Goal: Information Seeking & Learning: Learn about a topic

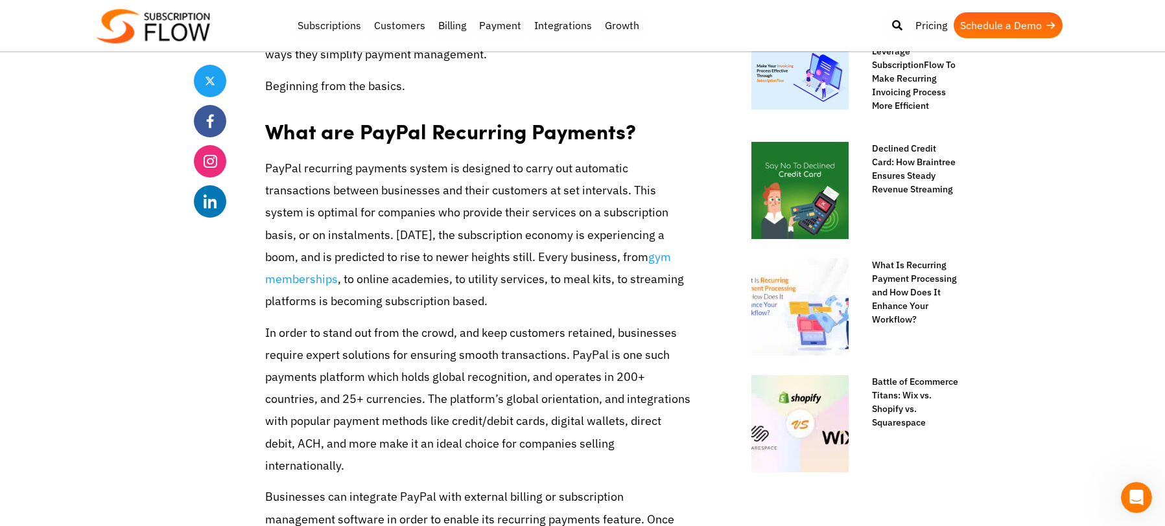
scroll to position [751, 0]
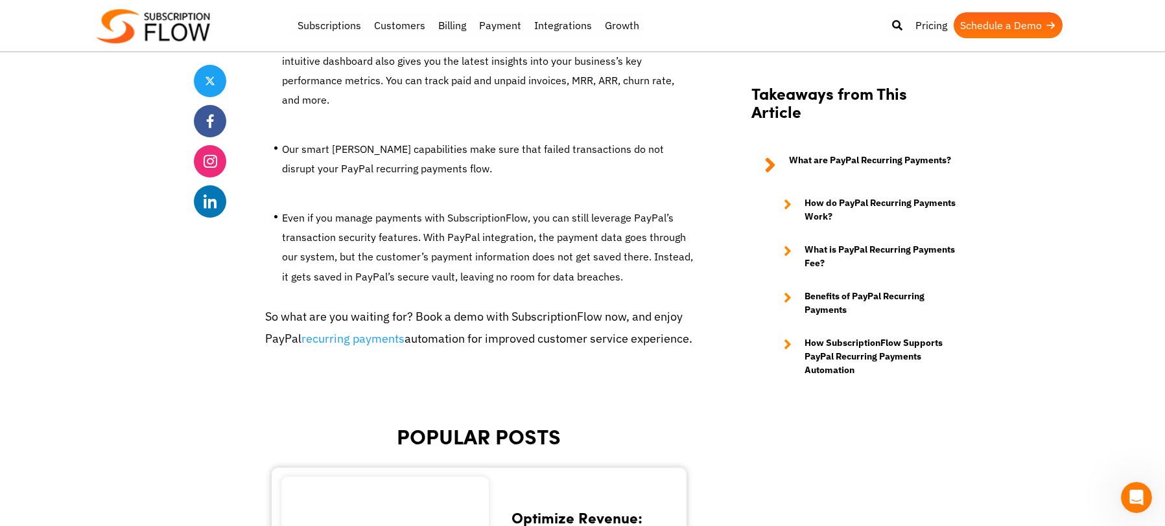
scroll to position [4193, 0]
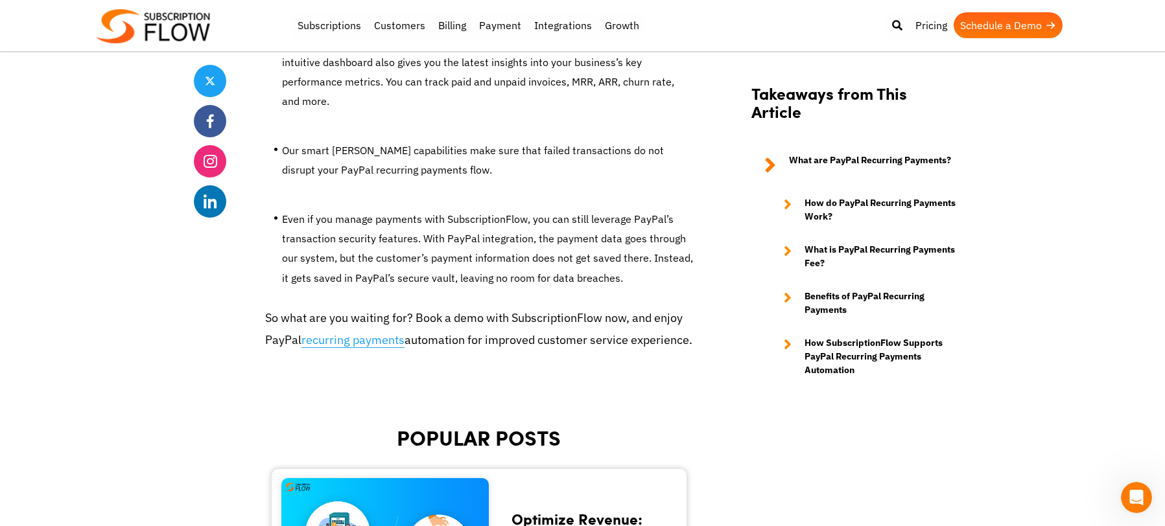
click at [346, 333] on link "recurring payments" at bounding box center [352, 341] width 103 height 16
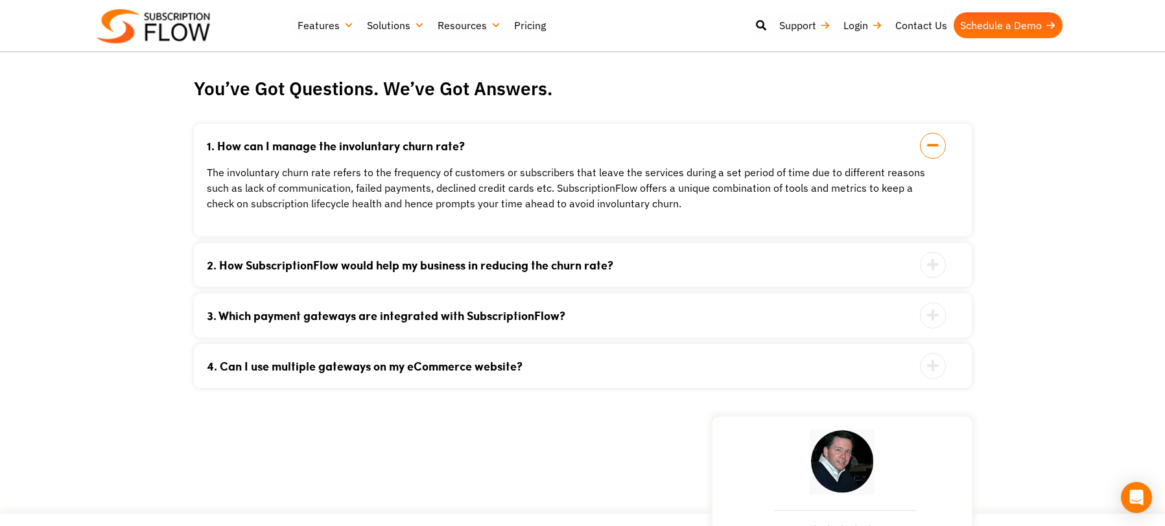
scroll to position [2073, 0]
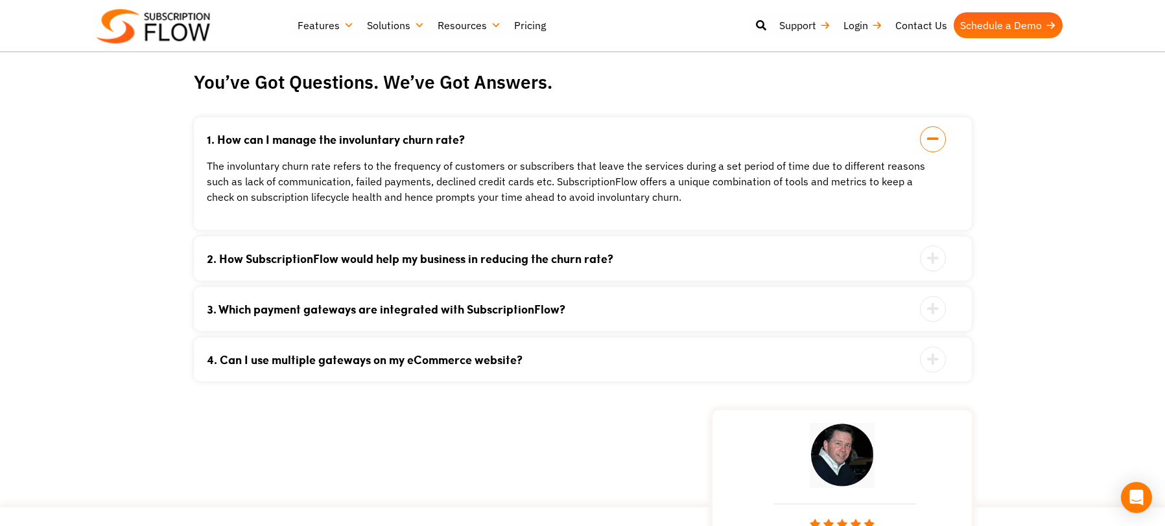
click at [331, 297] on div "3. Which payment gateways are integrated with SubscriptionFlow? SubscriptionFlo…" at bounding box center [583, 309] width 778 height 44
click at [329, 304] on link "3. Which payment gateways are integrated with SubscriptionFlow?" at bounding box center [567, 309] width 720 height 12
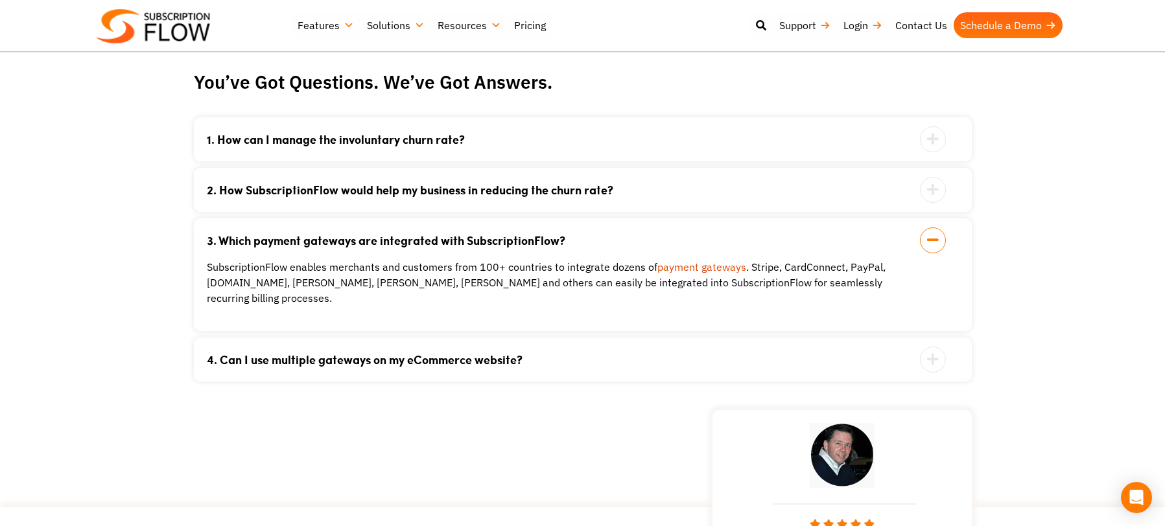
click at [325, 362] on div "4. Can I use multiple gateways on my eCommerce website? Yes, SubscriptionFlow e…" at bounding box center [583, 360] width 778 height 44
click at [314, 354] on link "4. Can I use multiple gateways on my eCommerce website?" at bounding box center [567, 360] width 720 height 12
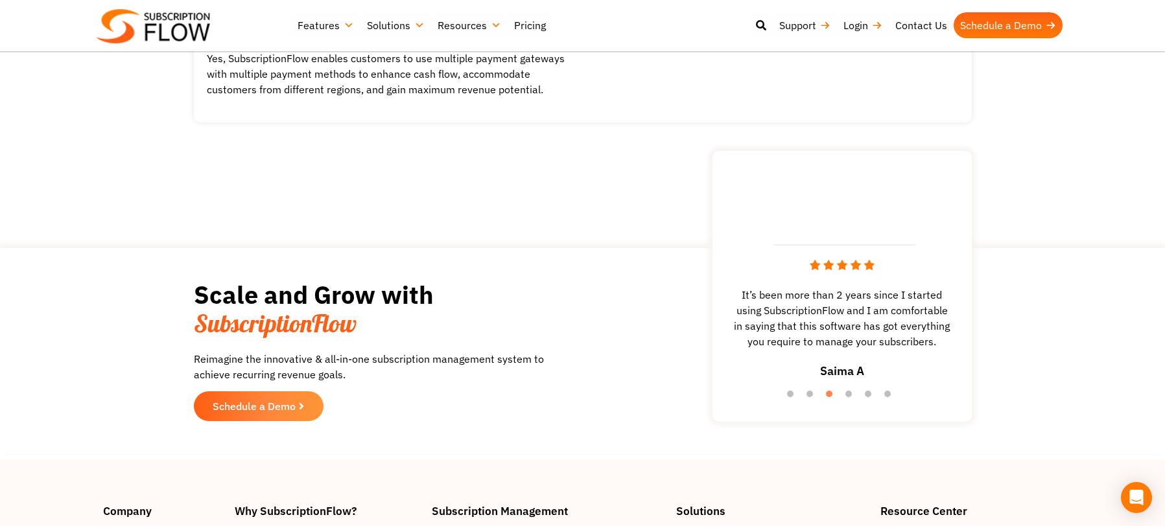
scroll to position [2337, 0]
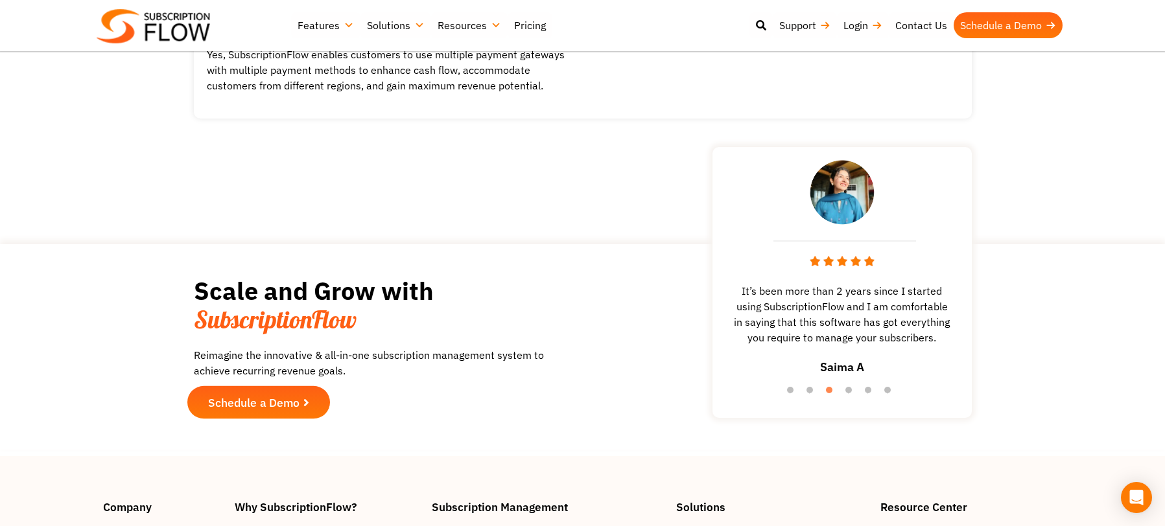
click at [274, 418] on link "Schedule a Demo" at bounding box center [258, 402] width 143 height 33
